Goal: Task Accomplishment & Management: Complete application form

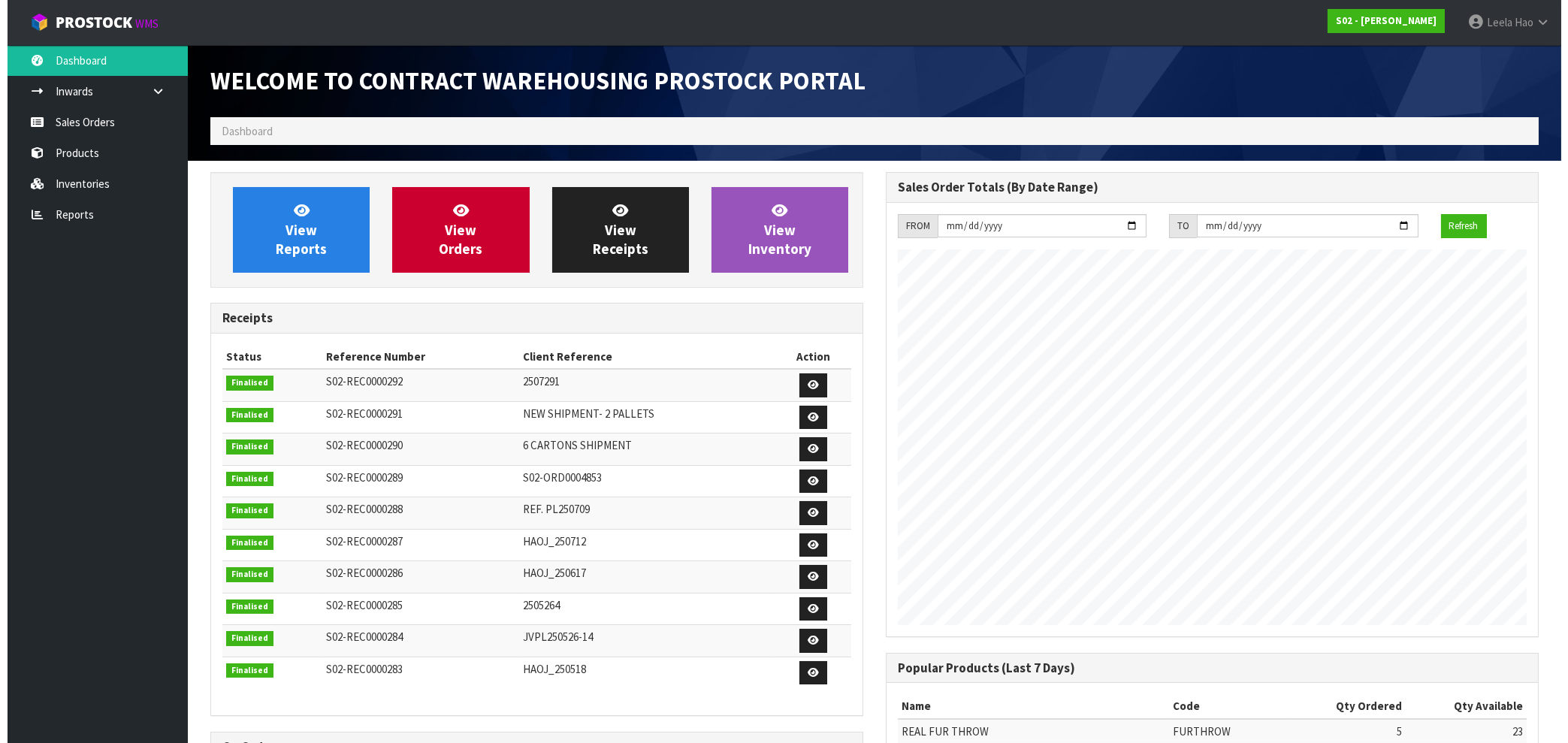
scroll to position [835, 675]
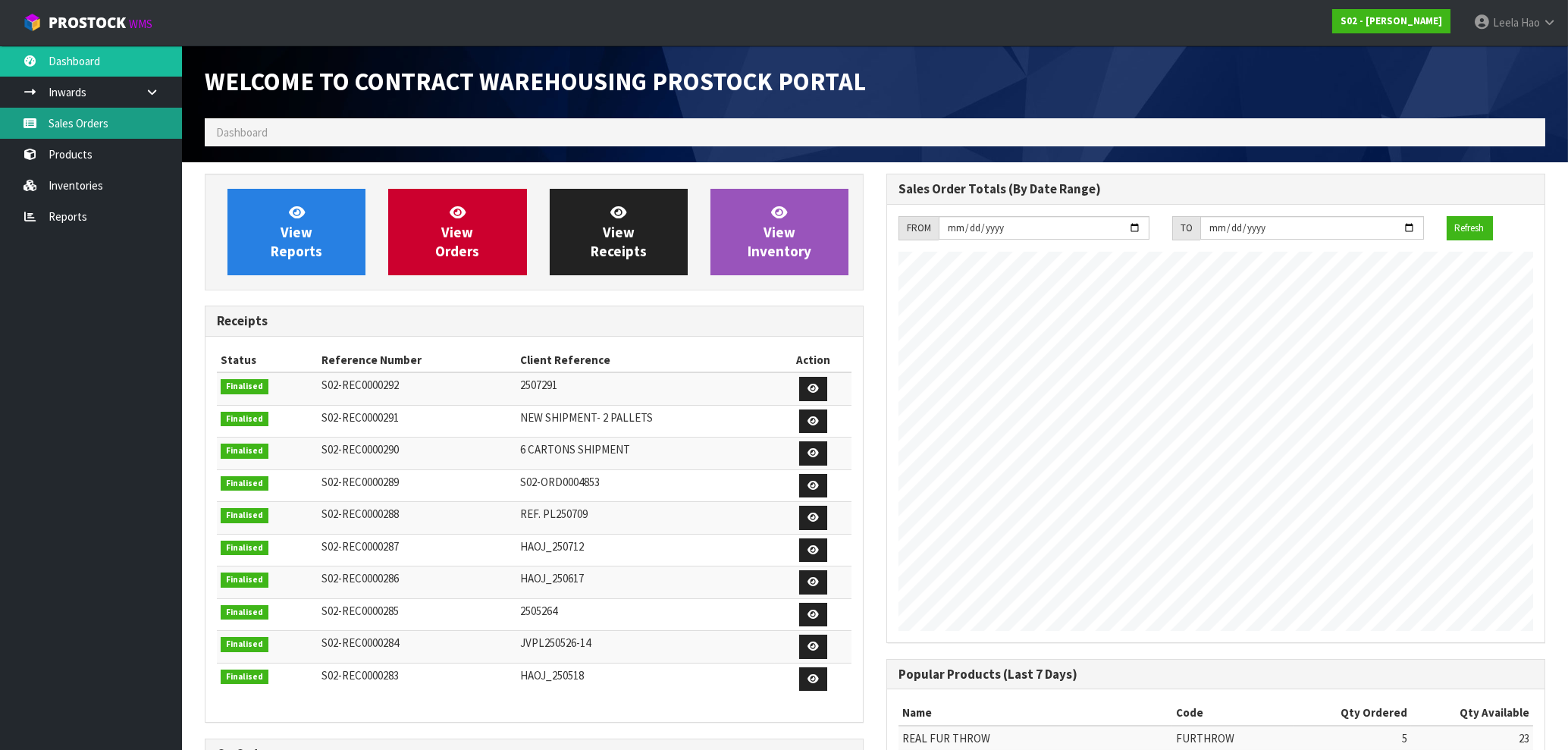
click at [75, 126] on link "Sales Orders" at bounding box center [91, 123] width 182 height 32
click at [97, 121] on link "Sales Orders" at bounding box center [91, 123] width 182 height 32
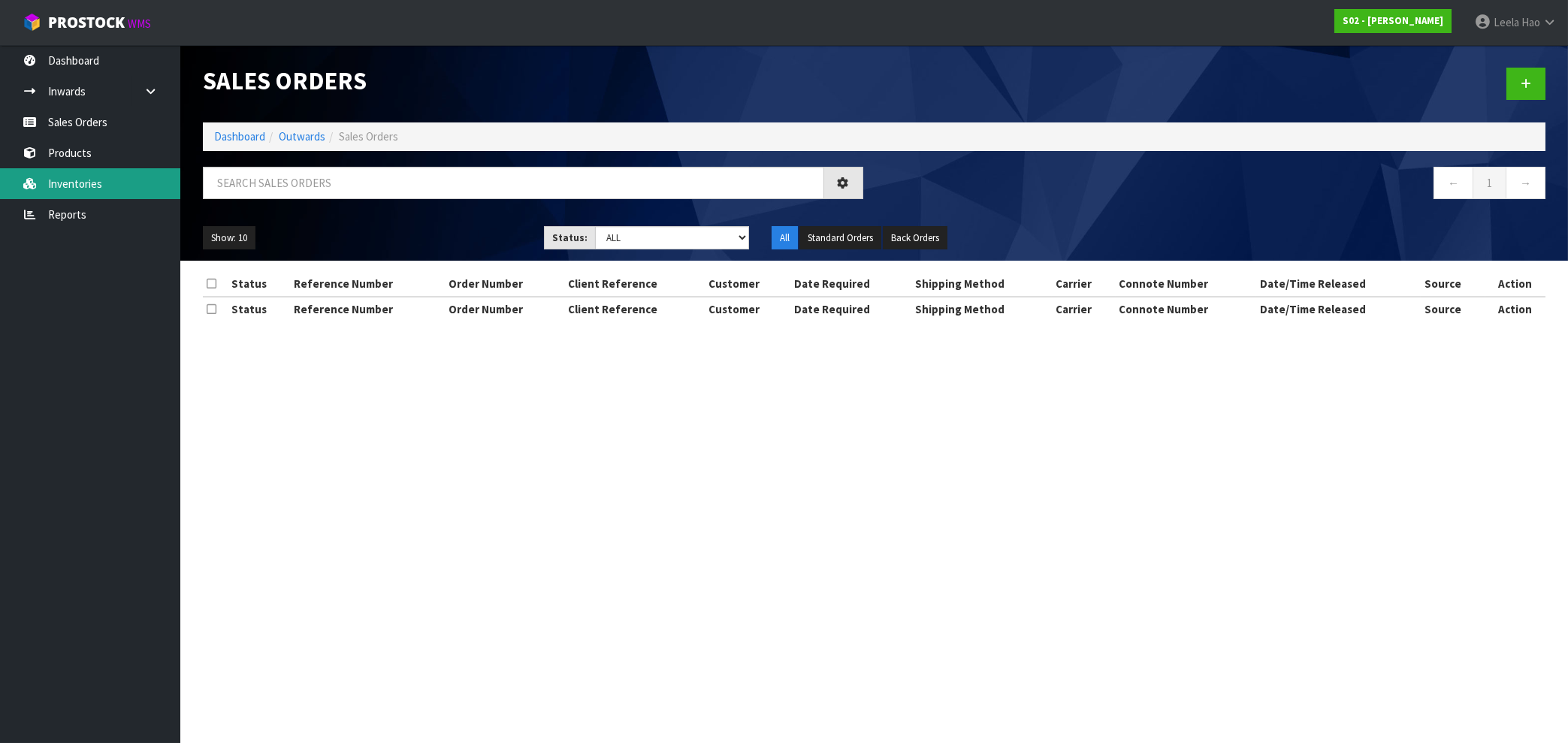
click at [73, 176] on div "Sales Orders Dashboard Outwards Sales Orders ← 1 → Show: 10 5 10 25 50 Status: …" at bounding box center [784, 173] width 1568 height 347
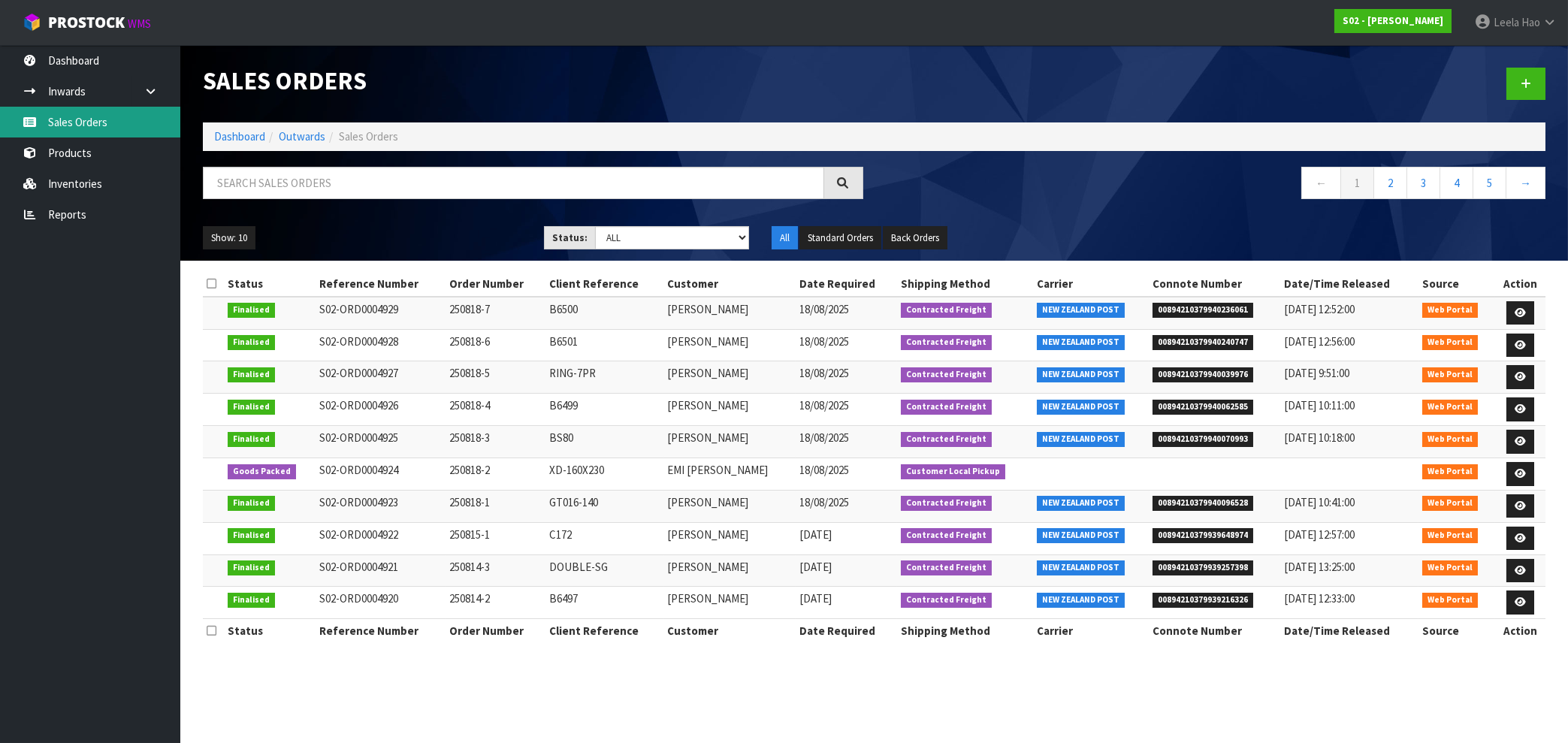
click at [86, 123] on link "Sales Orders" at bounding box center [90, 122] width 180 height 31
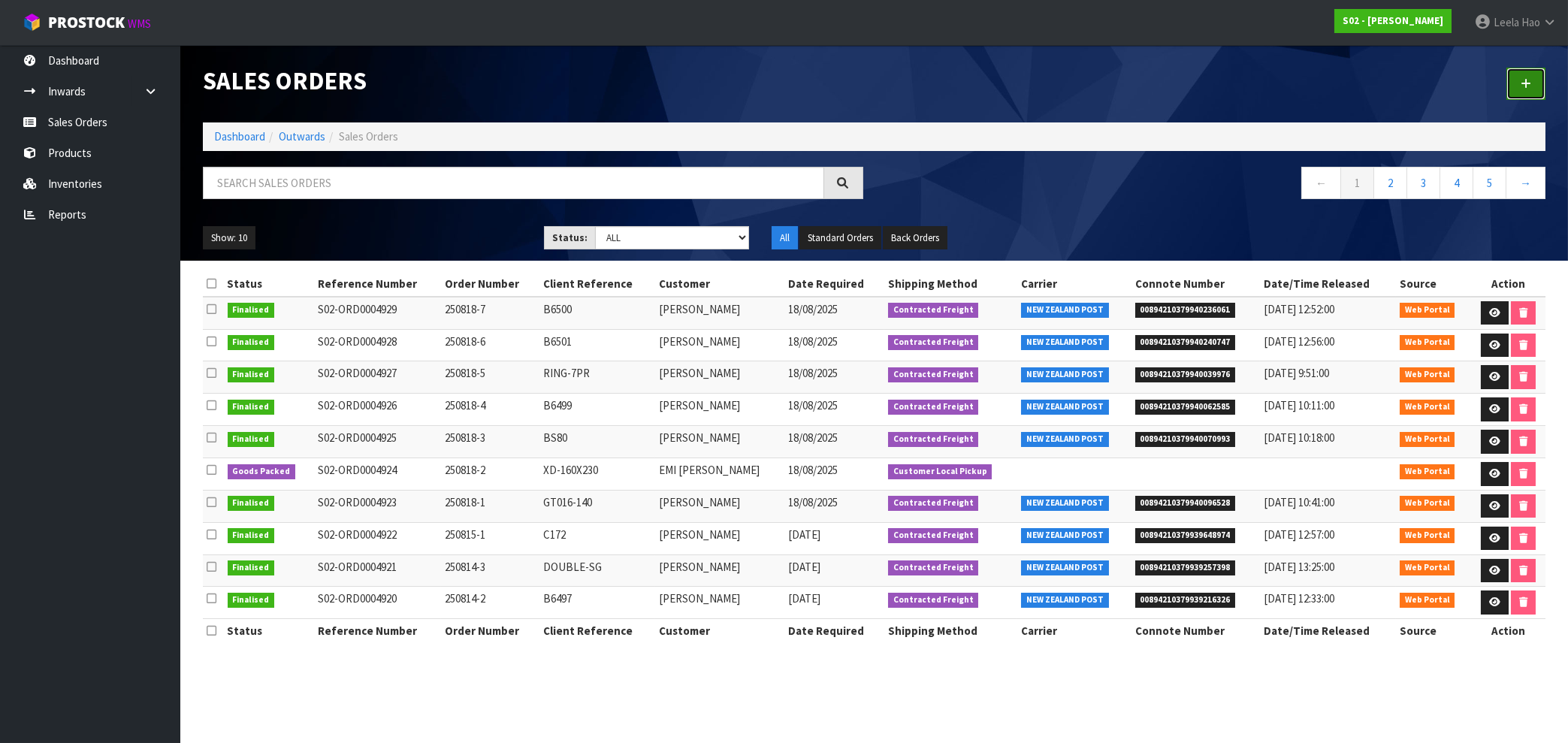
click at [1530, 84] on icon at bounding box center [1525, 84] width 10 height 11
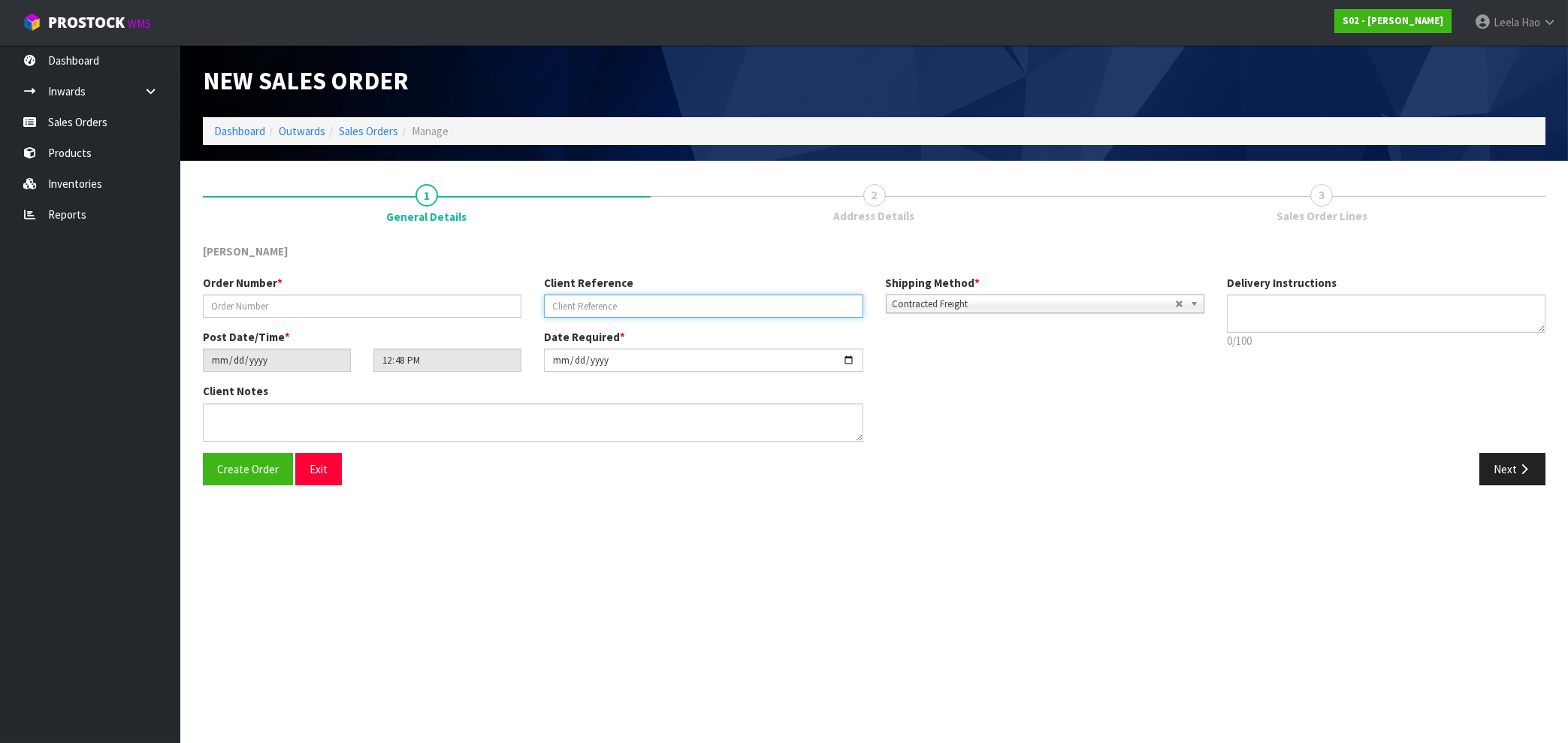
click at [591, 311] on input "text" at bounding box center [703, 306] width 318 height 24
type input "C169"
click at [383, 308] on input "text" at bounding box center [362, 306] width 318 height 24
type input "250819-1"
click at [1530, 473] on icon "button" at bounding box center [1523, 469] width 14 height 11
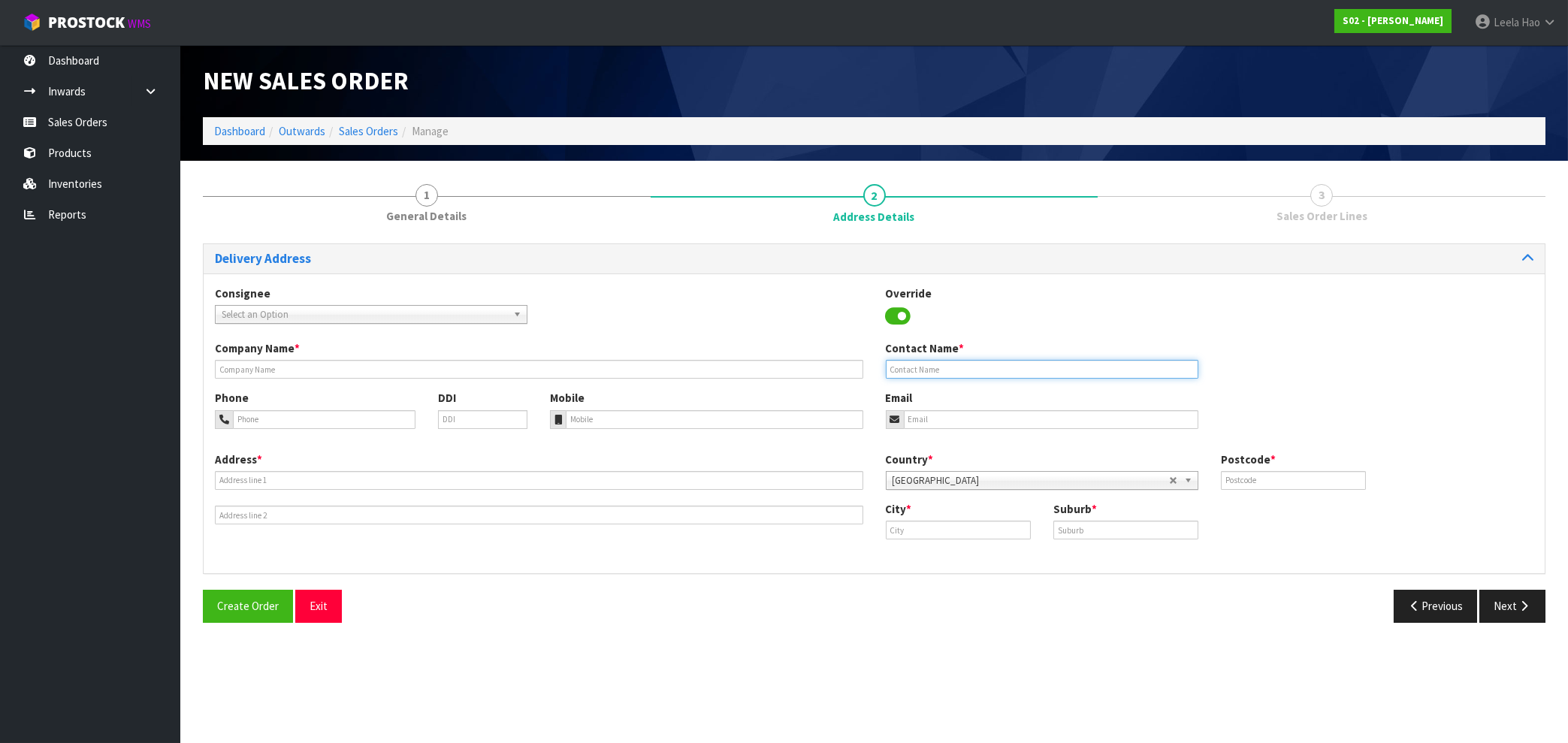
click at [1059, 364] on input "text" at bounding box center [1042, 369] width 312 height 19
paste input "[PERSON_NAME]"
type input "[PERSON_NAME]"
click at [358, 369] on input "text" at bounding box center [539, 369] width 649 height 19
paste input "UNICHEM PHARMACY"
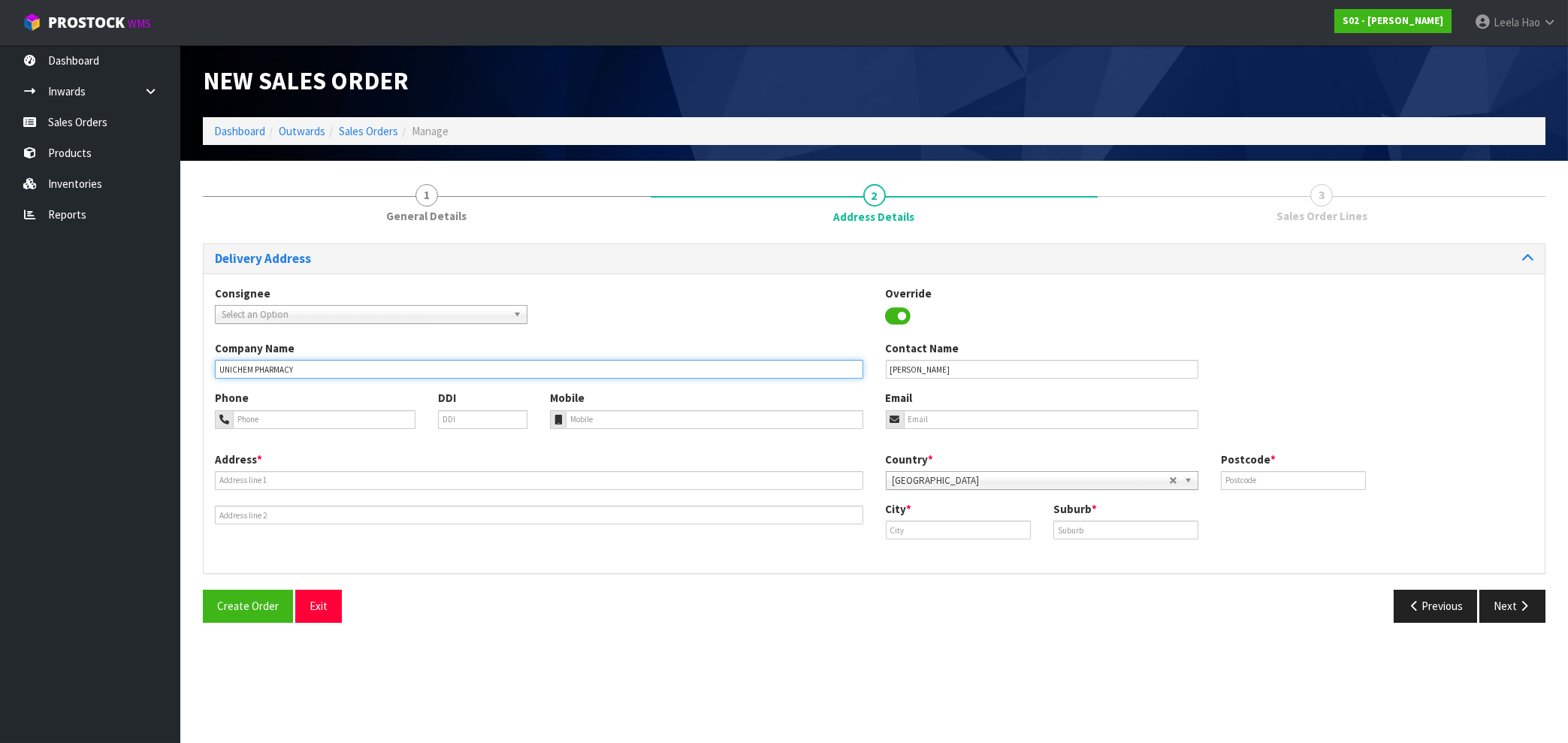
type input "UNICHEM PHARMACY"
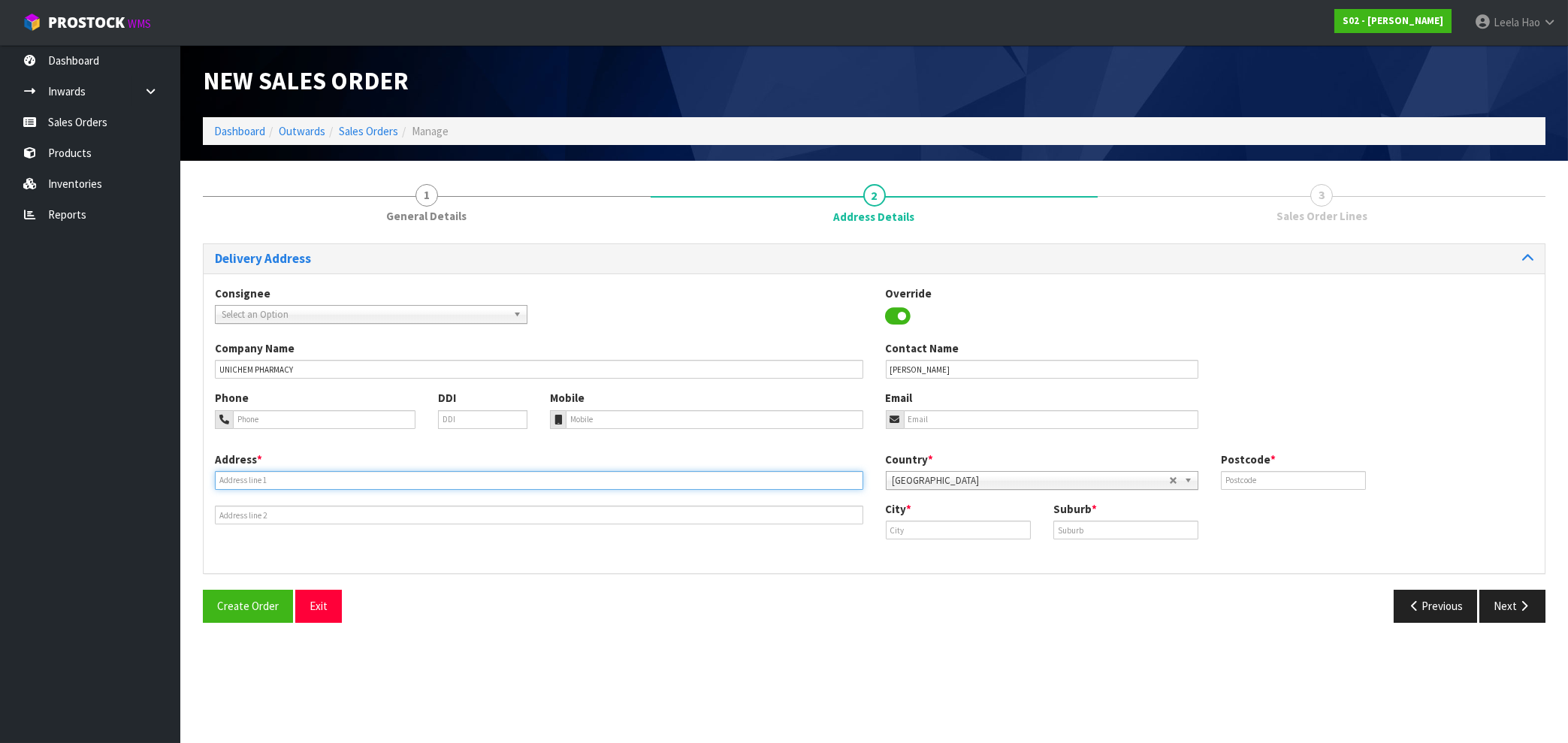
click at [598, 484] on input "text" at bounding box center [539, 481] width 649 height 19
paste input "[STREET_ADDRESS][PERSON_NAME]"
type input "[STREET_ADDRESS][PERSON_NAME]"
click at [1115, 526] on input "text" at bounding box center [1125, 530] width 145 height 19
paste input "TUAKAU"
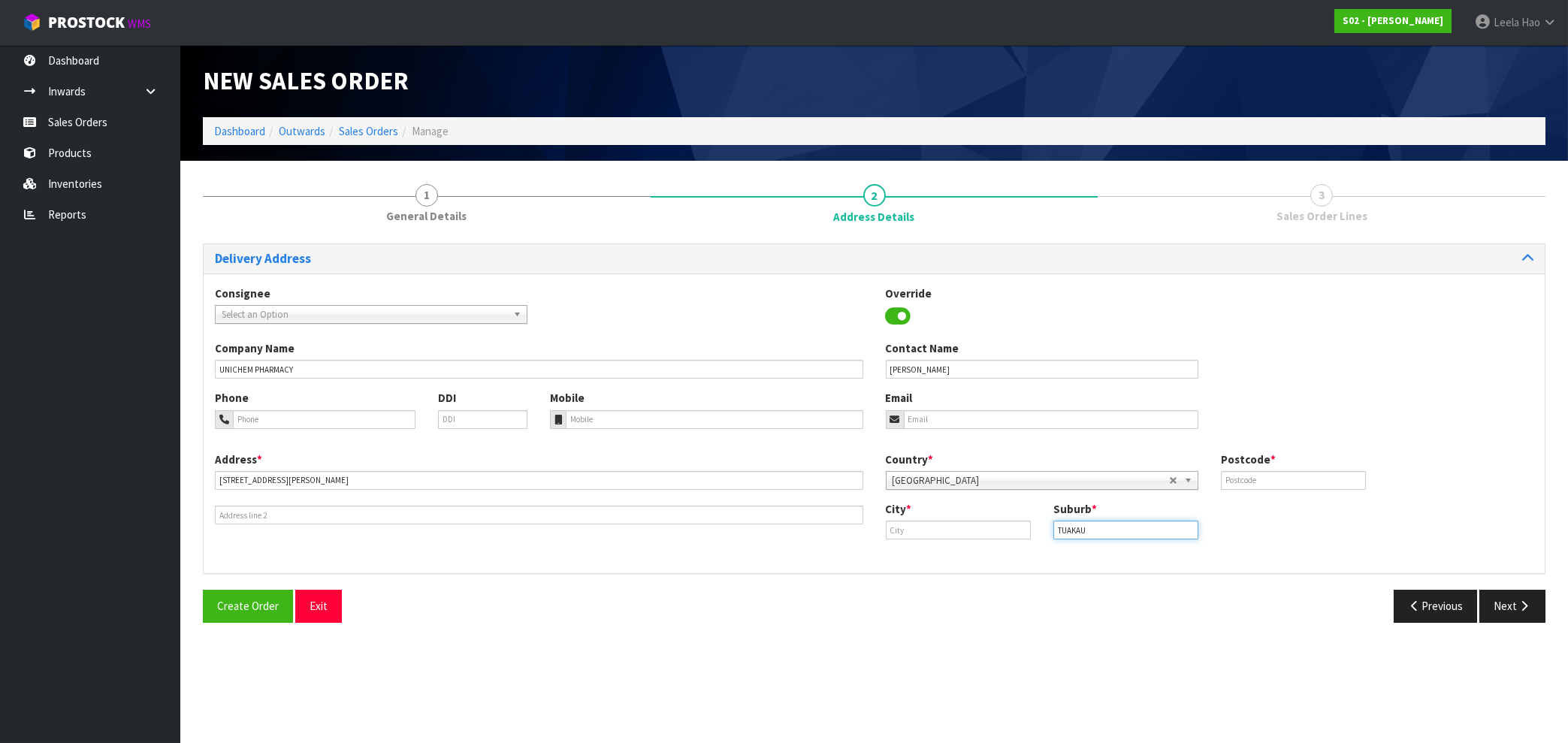
type input "TUAKAU"
click at [965, 523] on input "text" at bounding box center [958, 530] width 145 height 19
paste input "[GEOGRAPHIC_DATA]"
type input "[GEOGRAPHIC_DATA]"
click at [1297, 483] on input "text" at bounding box center [1292, 481] width 145 height 19
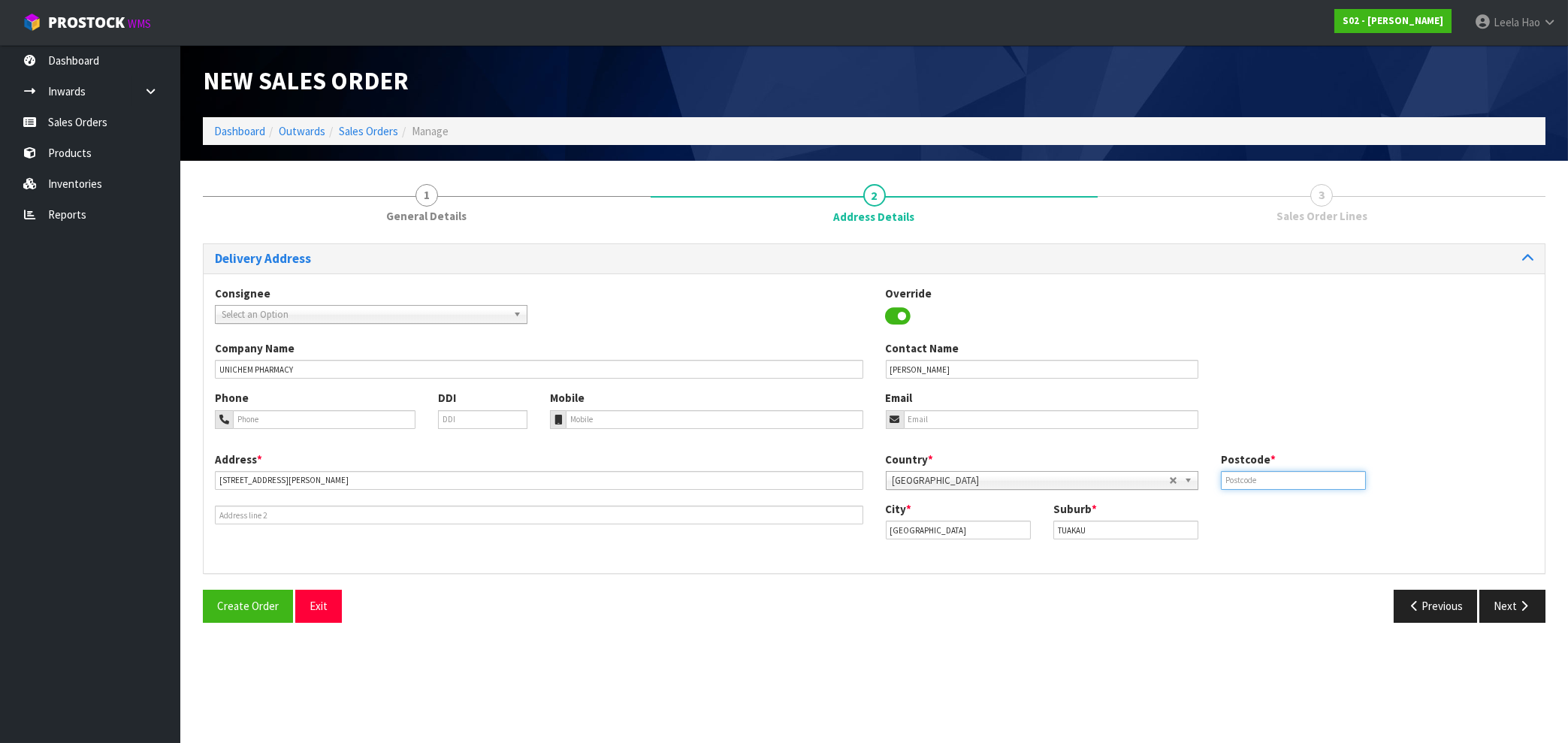
paste input "2342"
type input "2342"
click at [961, 417] on input "email" at bounding box center [1051, 419] width 294 height 19
paste input "[PERSON_NAME][EMAIL_ADDRESS][DOMAIN_NAME]"
type input "[PERSON_NAME][EMAIL_ADDRESS][DOMAIN_NAME]"
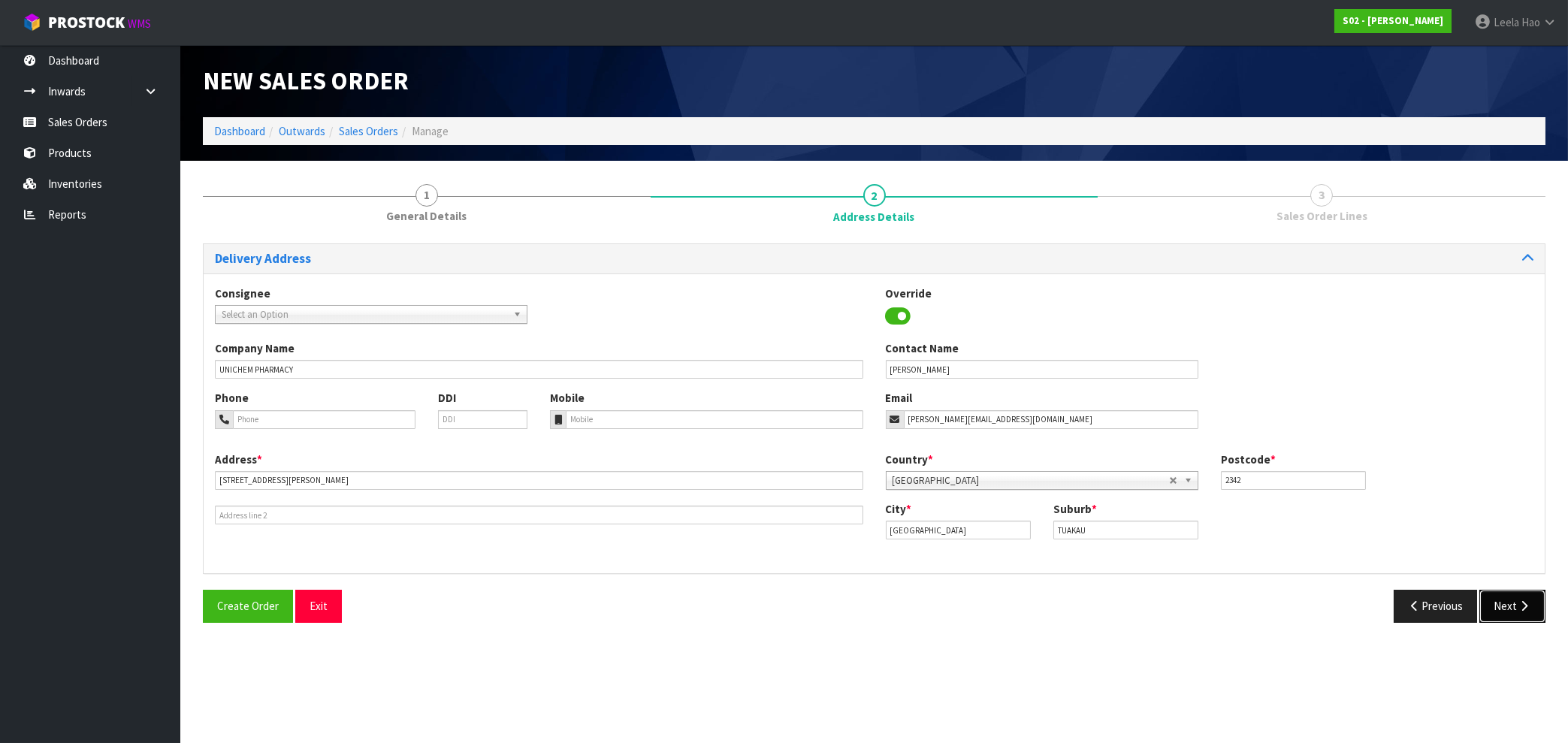
click at [1515, 612] on button "Next" at bounding box center [1512, 606] width 66 height 32
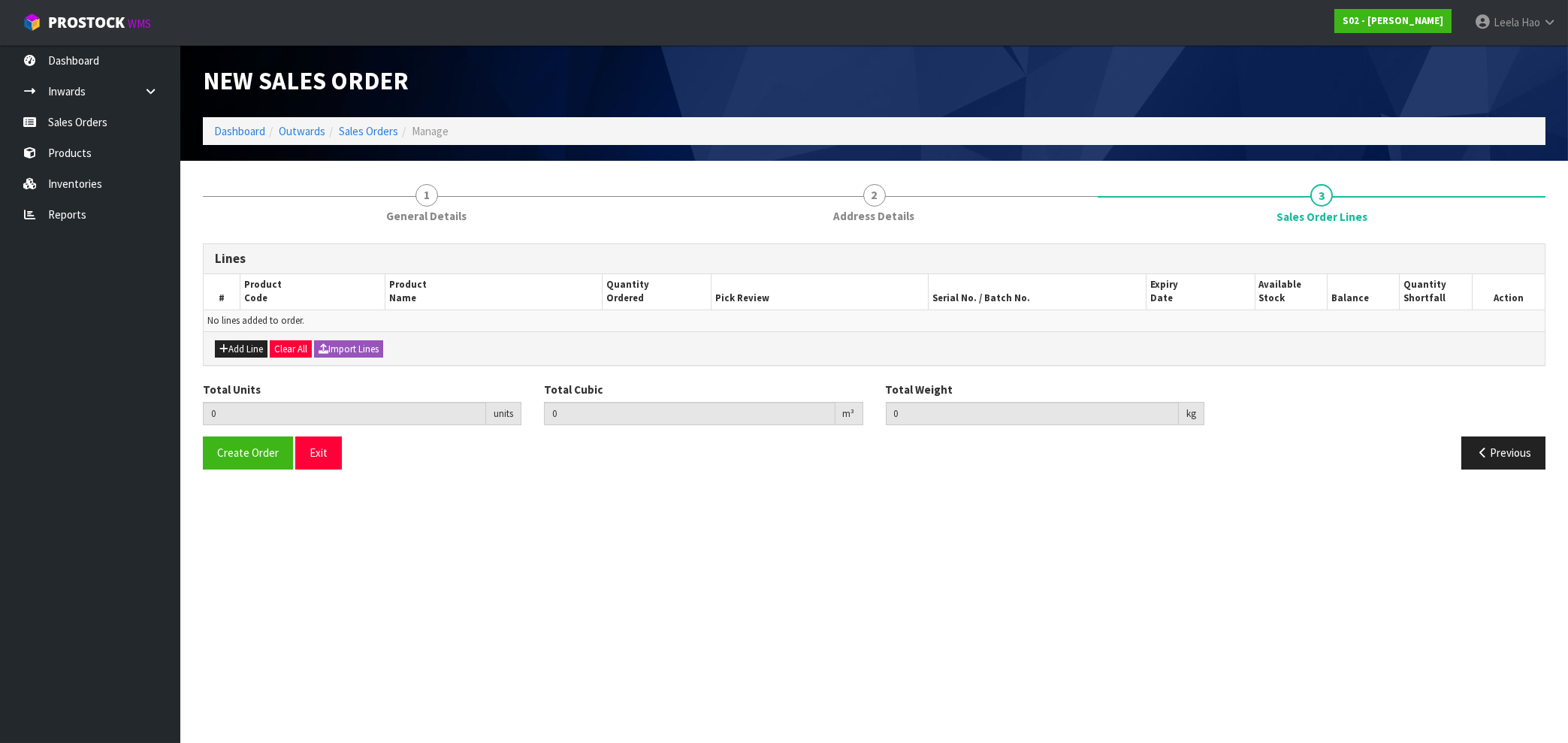
click at [1007, 554] on section "New Sales Order Dashboard Outwards Sales Orders Manage New Sales Order Dashboar…" at bounding box center [784, 371] width 1568 height 743
click at [245, 347] on button "Add Line" at bounding box center [241, 348] width 53 height 18
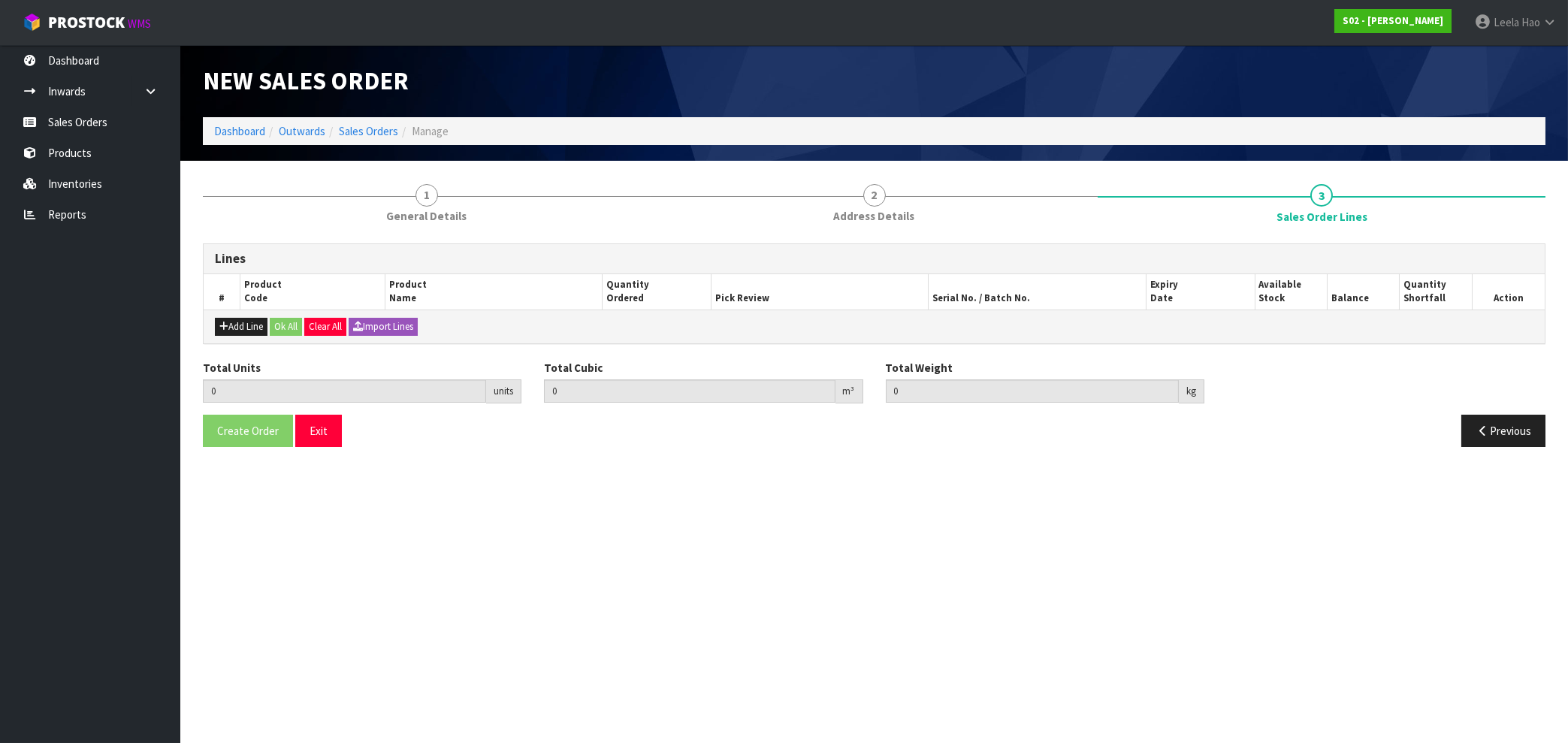
click at [652, 539] on section "New Sales Order Dashboard Outwards Sales Orders Manage New Sales Order Dashboar…" at bounding box center [784, 371] width 1568 height 743
click at [245, 326] on button "Add Line" at bounding box center [241, 327] width 53 height 18
click at [233, 323] on button "Add Line" at bounding box center [241, 327] width 53 height 18
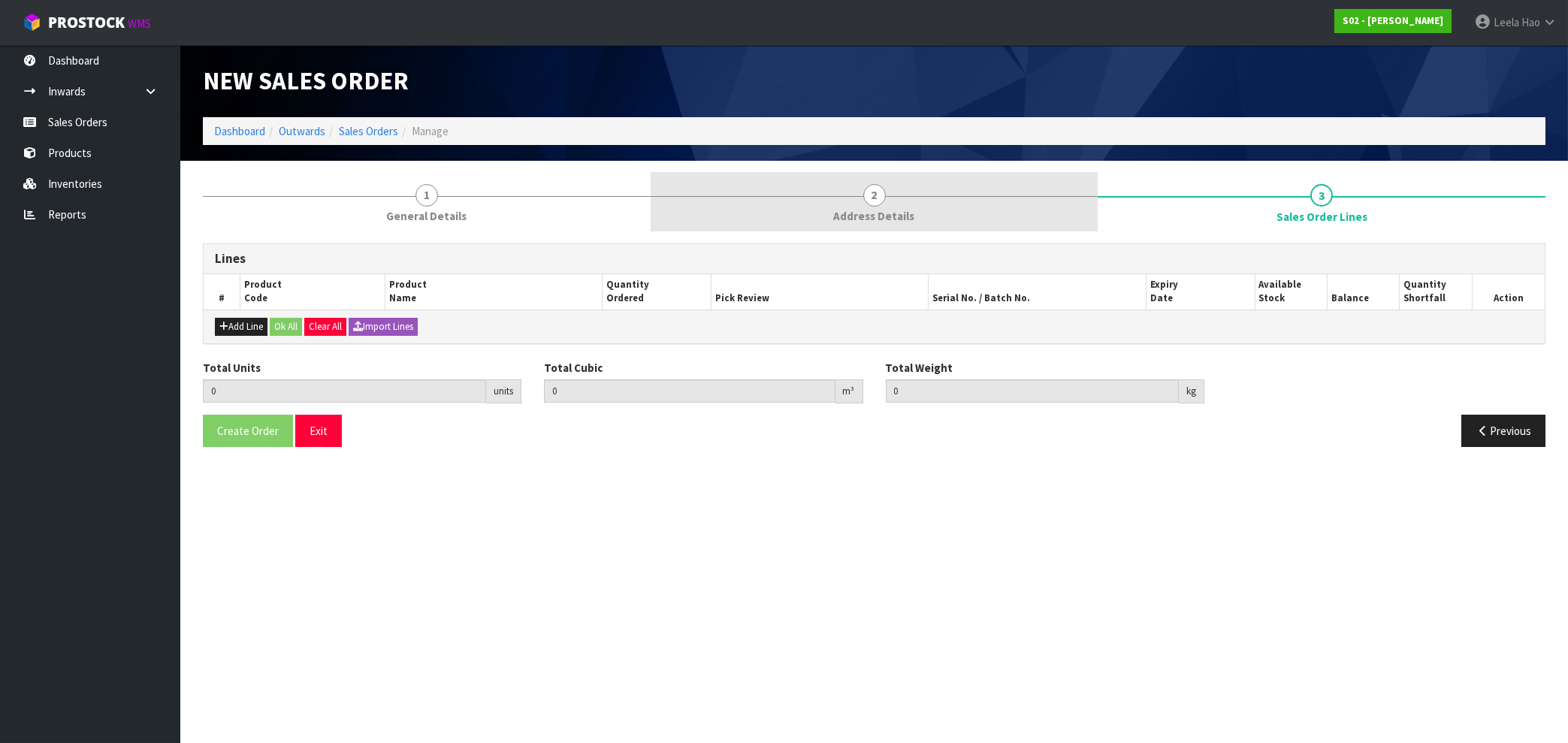
click at [886, 200] on link "2 Address Details" at bounding box center [874, 202] width 448 height 60
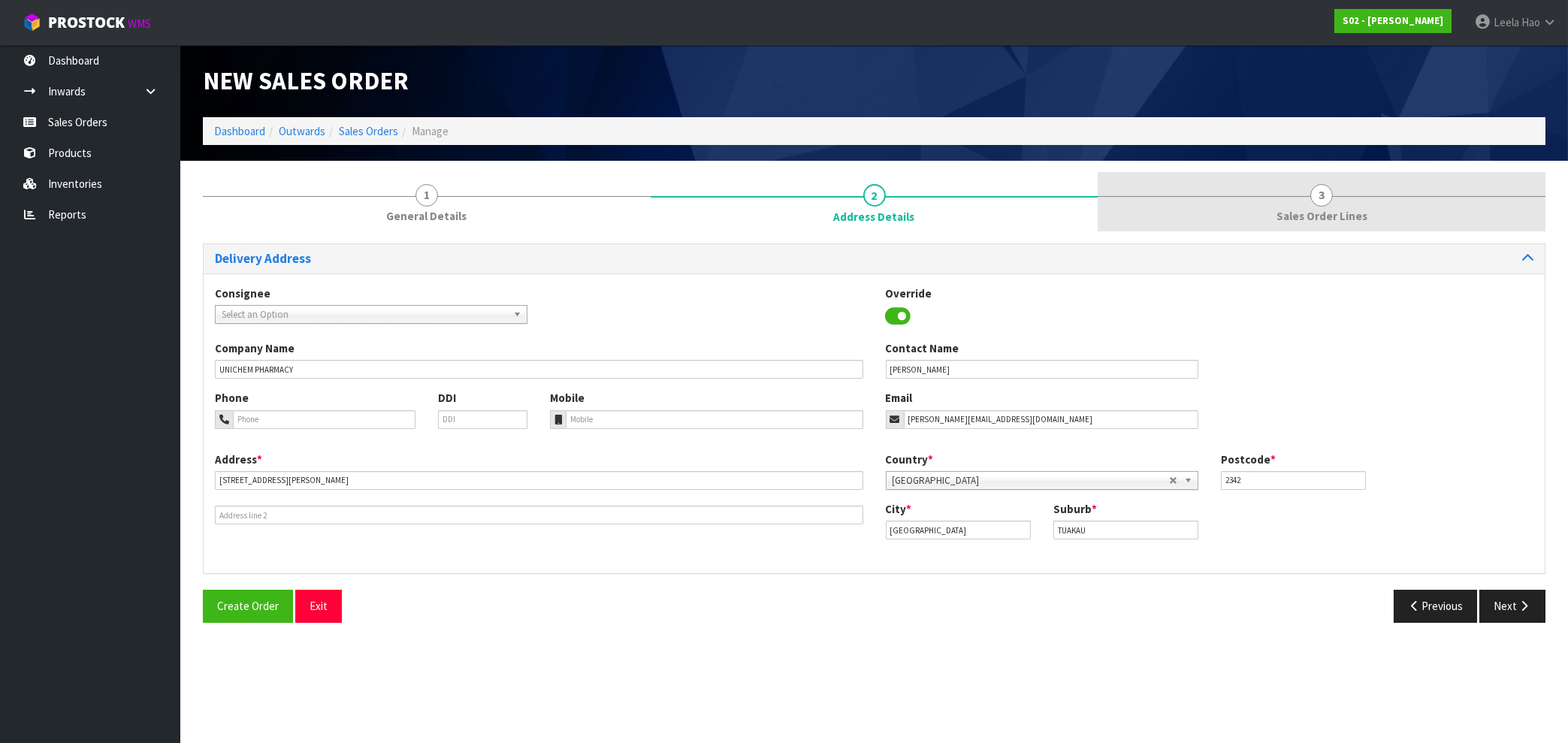
click at [1325, 203] on span "3" at bounding box center [1322, 195] width 23 height 23
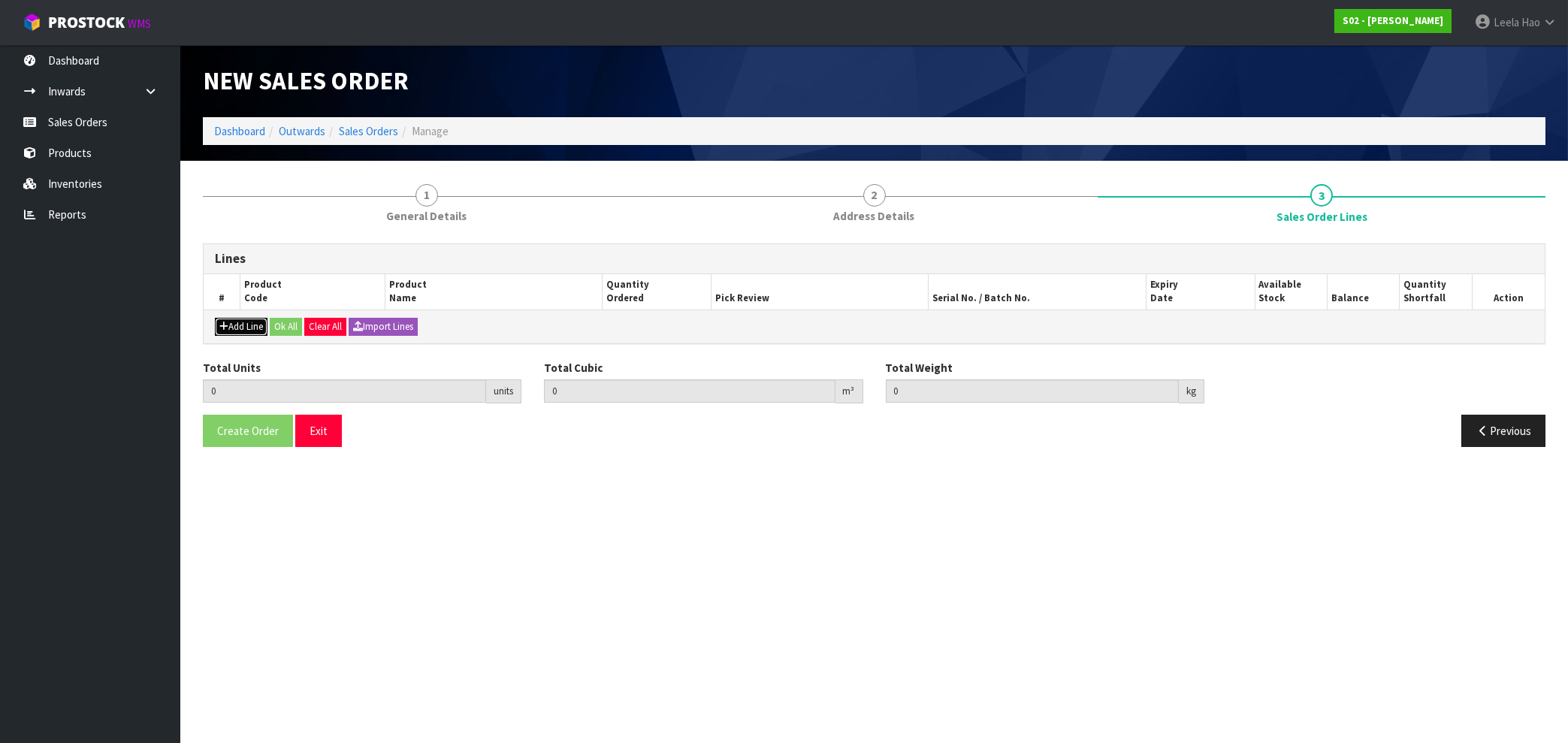
click at [233, 326] on button "Add Line" at bounding box center [241, 327] width 53 height 18
click at [243, 326] on button "Add Line" at bounding box center [241, 327] width 53 height 18
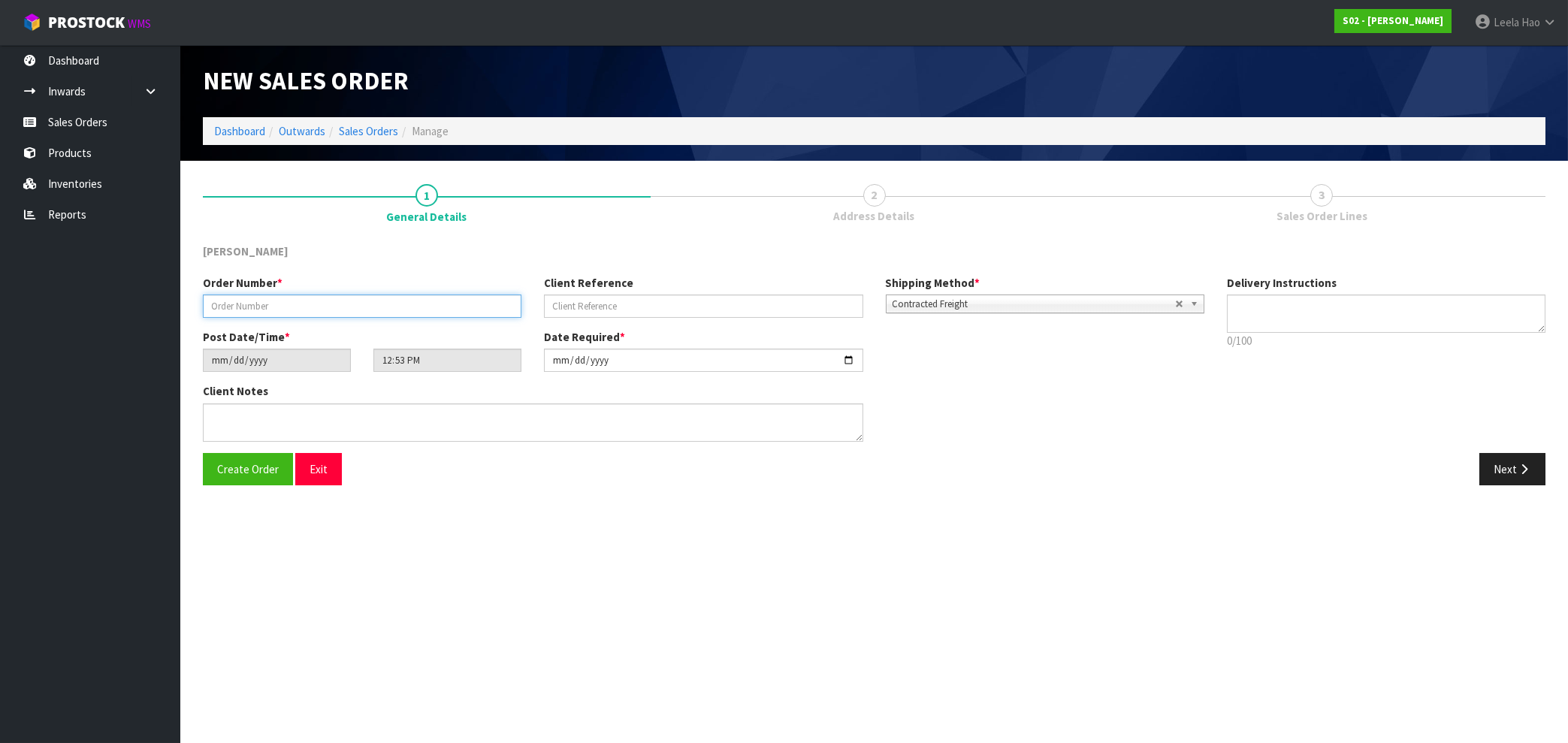
click at [296, 305] on input "text" at bounding box center [362, 306] width 318 height 24
click at [58, 122] on link "Sales Orders" at bounding box center [90, 122] width 180 height 31
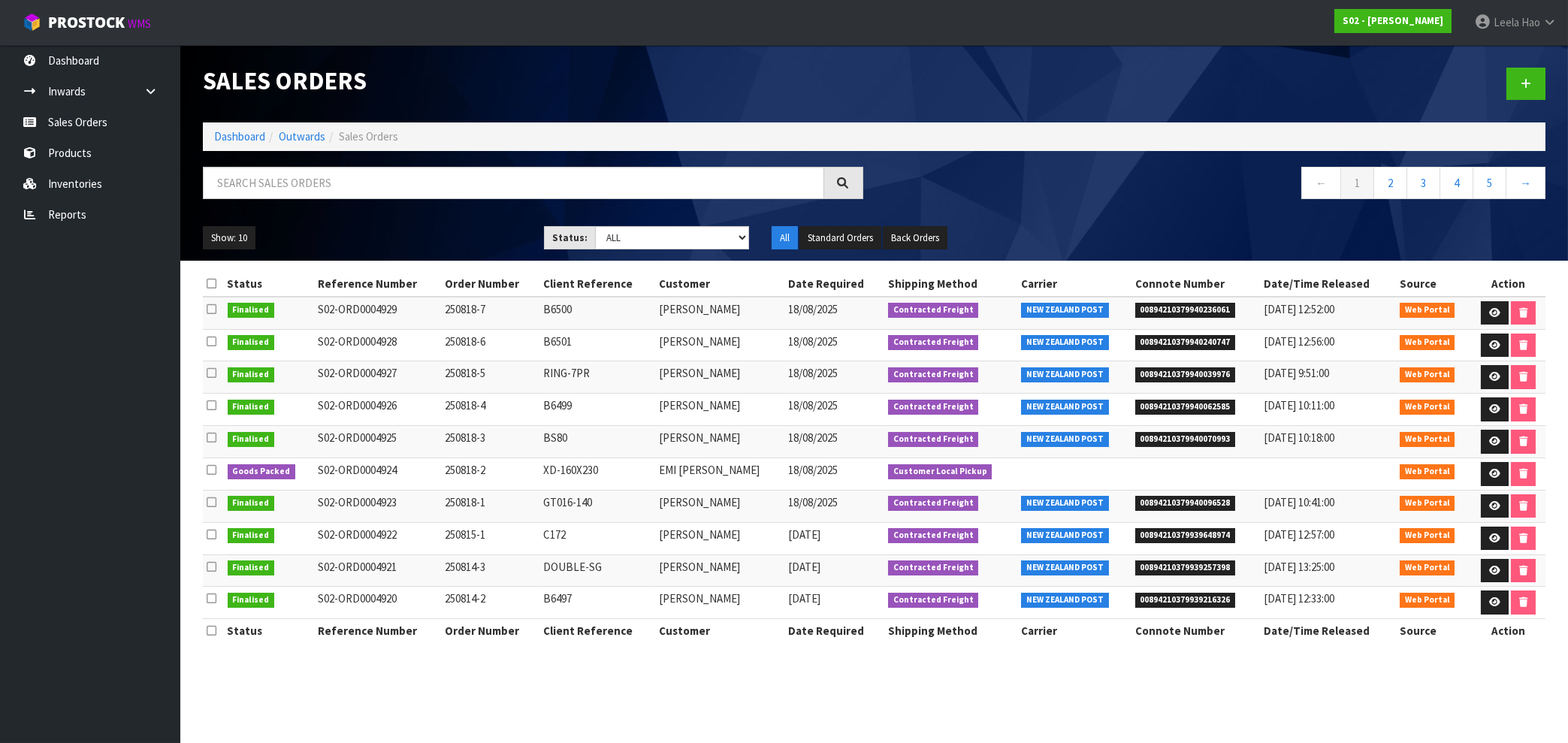
click at [894, 704] on section "Sales Orders Dashboard Outwards Sales Orders ← 1 2 3 4 5 → Show: 10 5 10 25 50 …" at bounding box center [784, 371] width 1568 height 743
click at [1225, 344] on span "00894210379940240747" at bounding box center [1185, 343] width 100 height 15
click at [1490, 353] on link at bounding box center [1494, 345] width 27 height 24
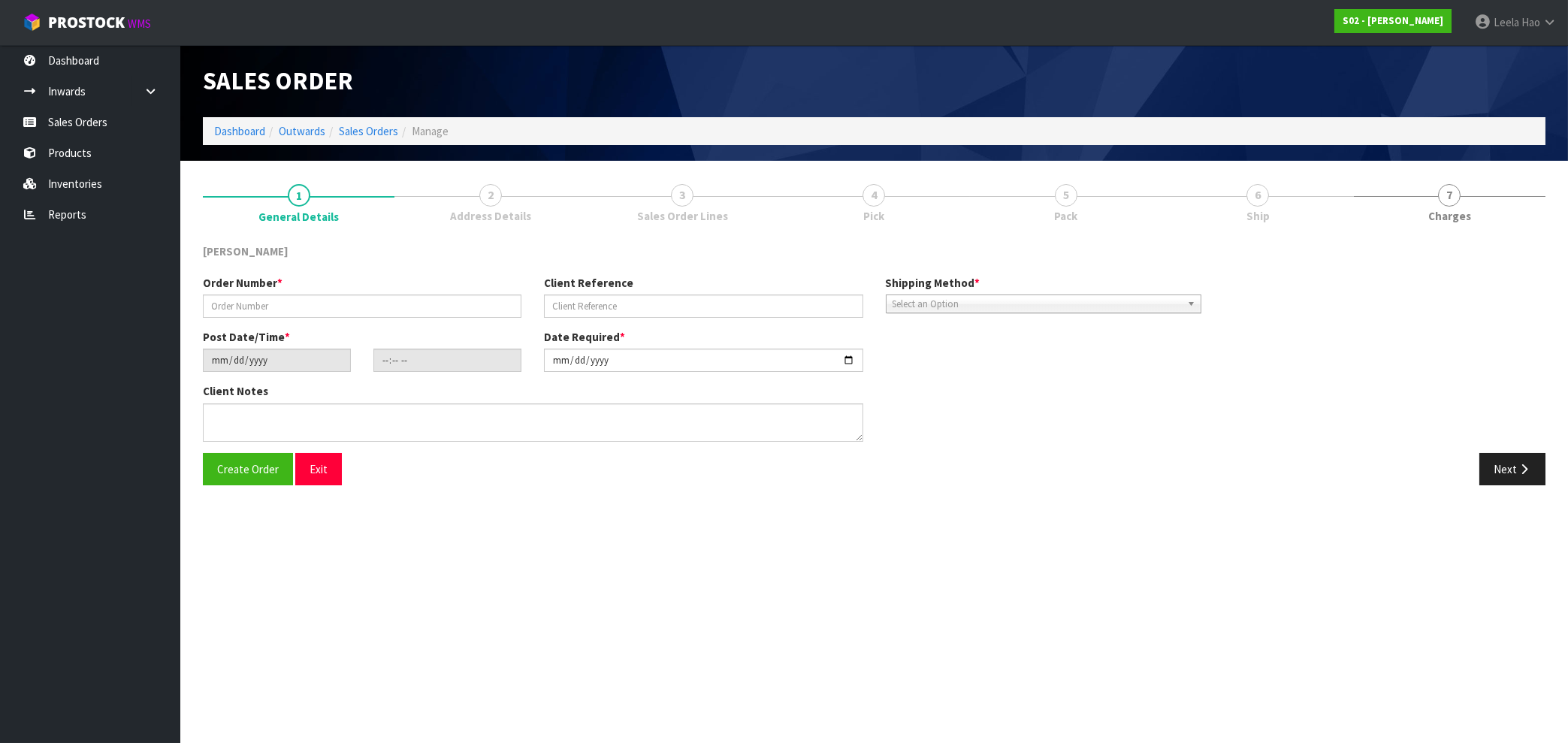
type input "250818-6"
type input "B6501"
type input "2025-08-17"
type input "21:24:00.000"
type input "[DATE]"
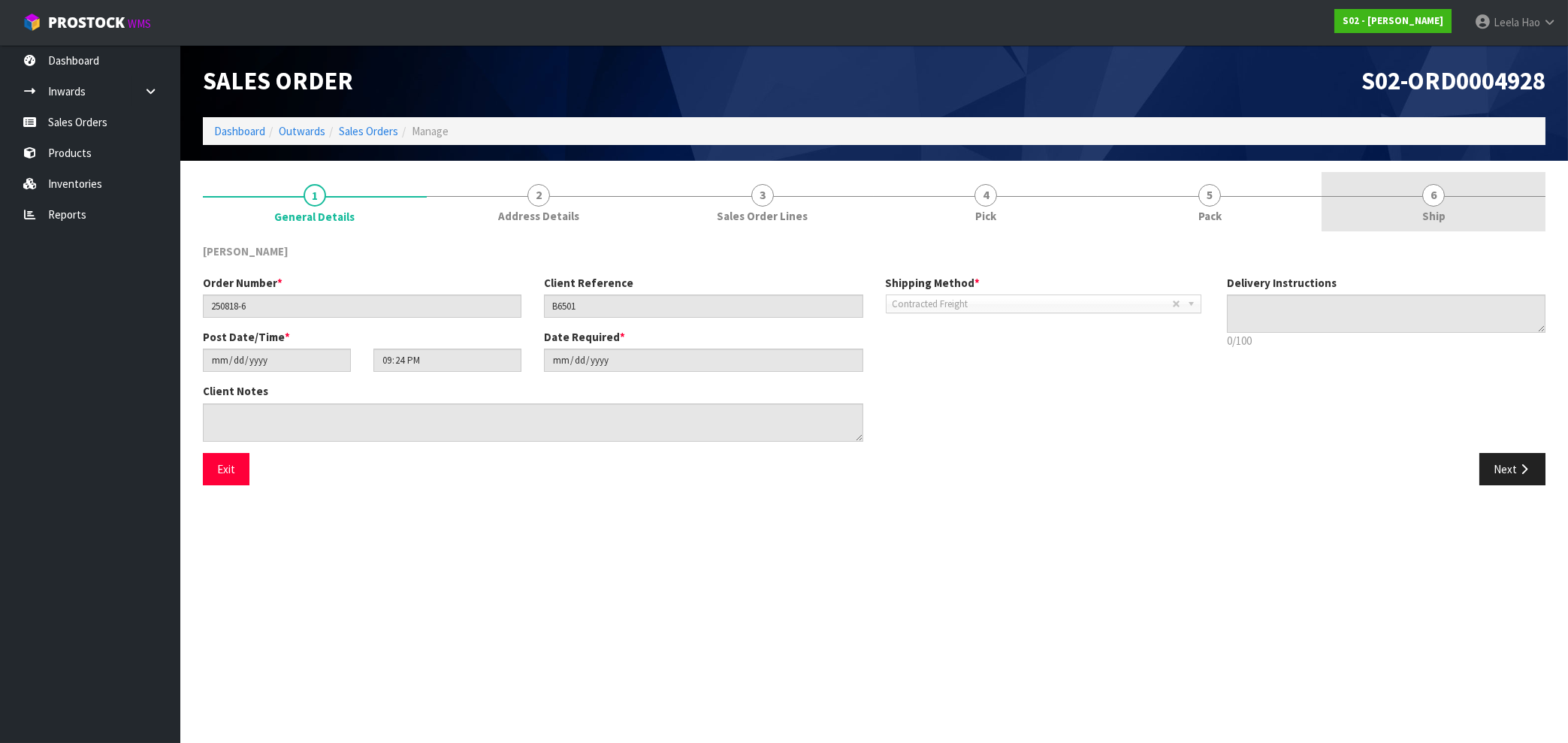
click at [1439, 204] on span "6" at bounding box center [1434, 195] width 23 height 23
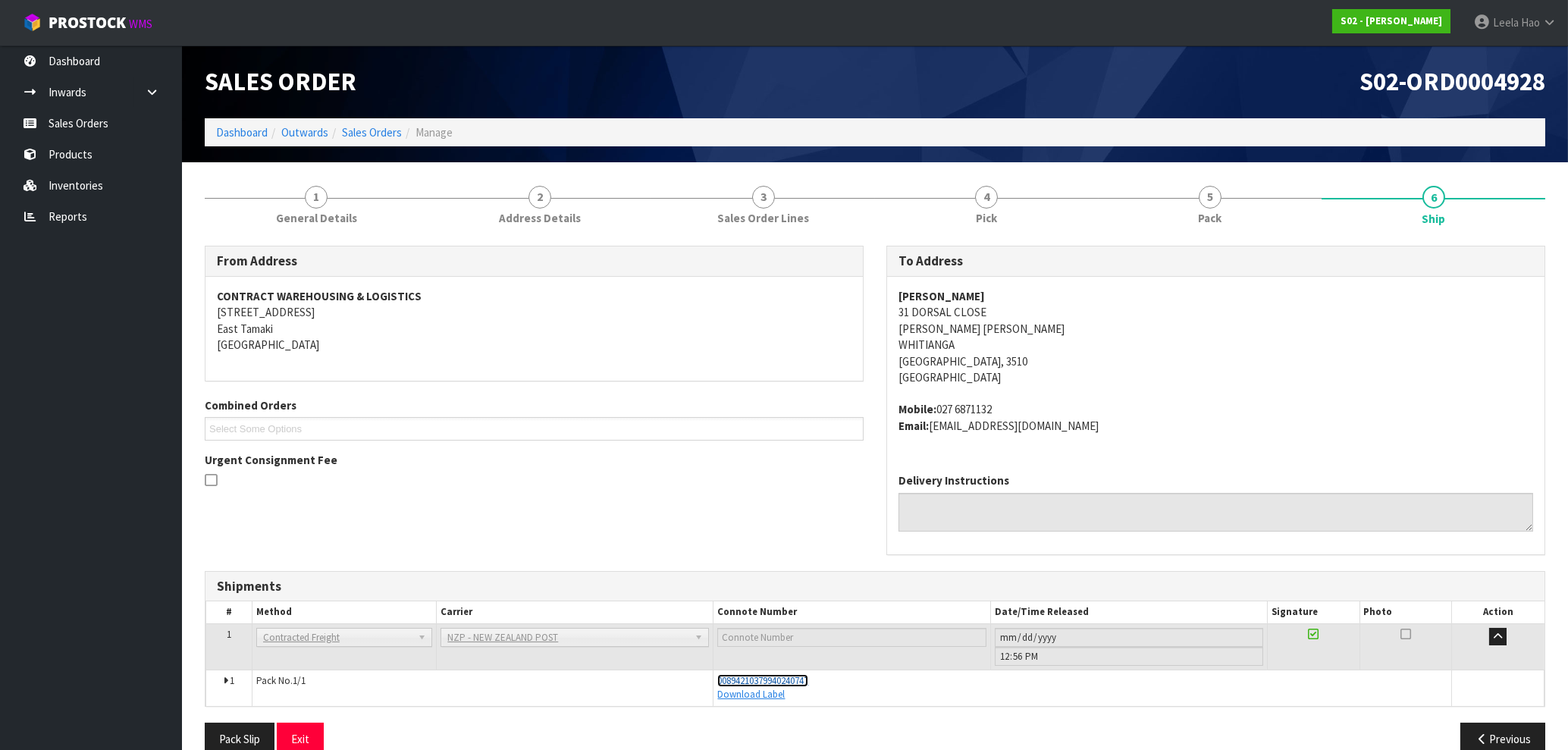
click at [794, 680] on span "00894210379940240747" at bounding box center [763, 679] width 91 height 12
drag, startPoint x: 835, startPoint y: 683, endPoint x: 717, endPoint y: 685, distance: 118.0
click at [717, 685] on td "00894210379940240747 Download Label" at bounding box center [1083, 687] width 739 height 35
